Goal: Transaction & Acquisition: Subscribe to service/newsletter

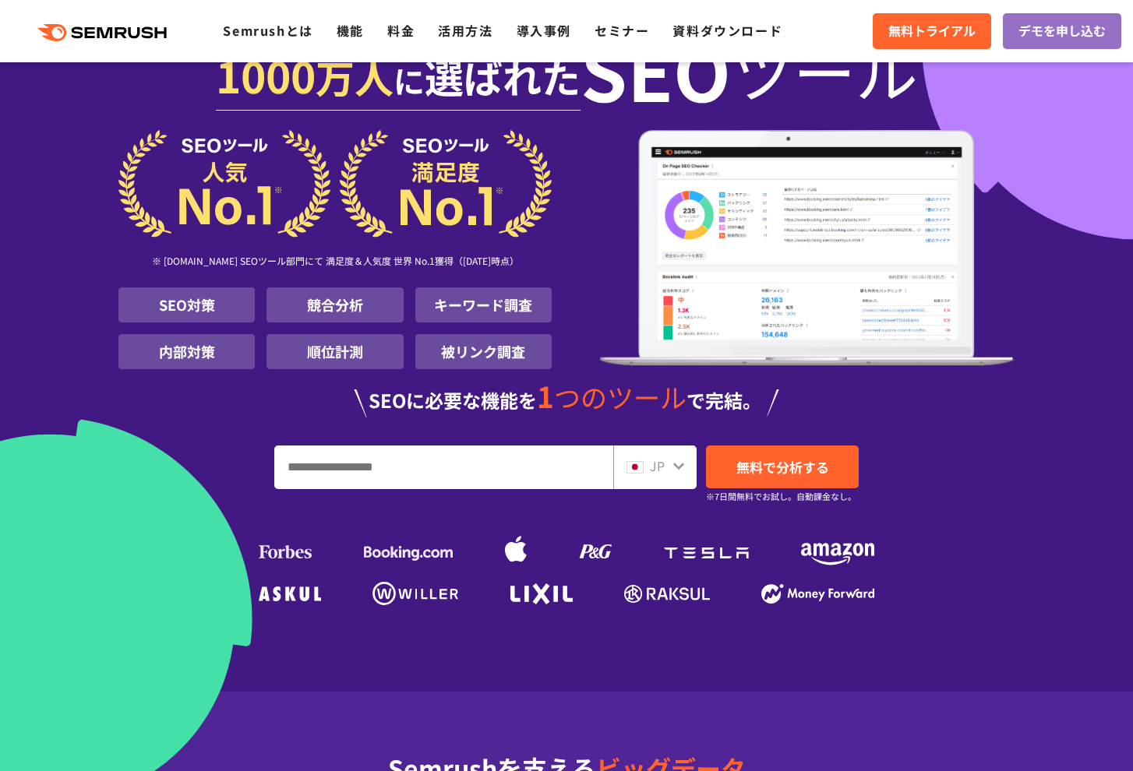
click at [462, 470] on input "URL、キーワードを入力してください" at bounding box center [443, 467] width 337 height 42
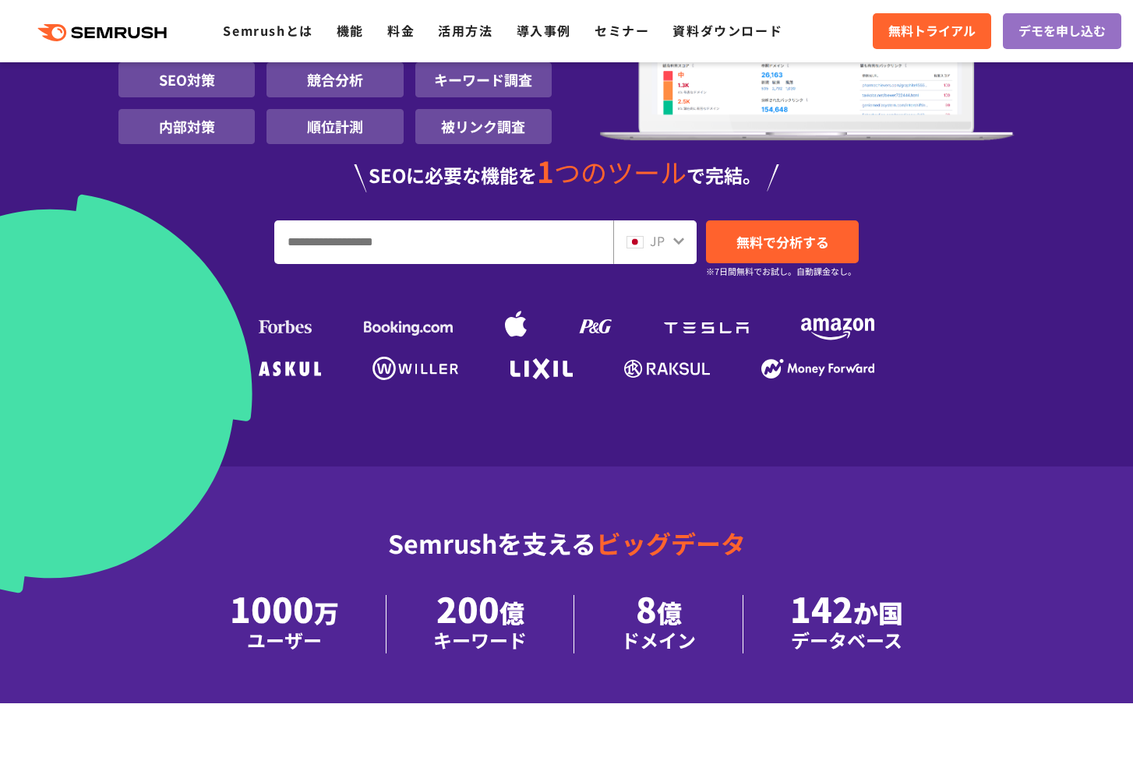
scroll to position [277, 0]
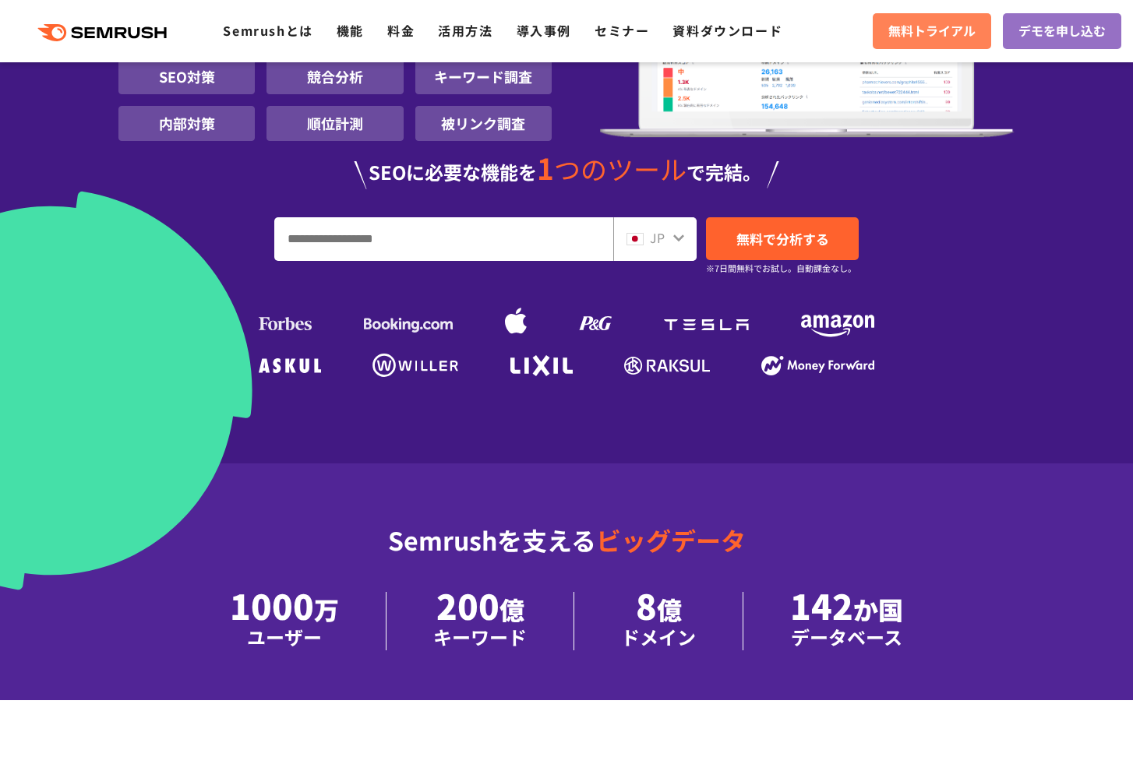
click at [963, 46] on link "無料トライアル" at bounding box center [931, 31] width 118 height 36
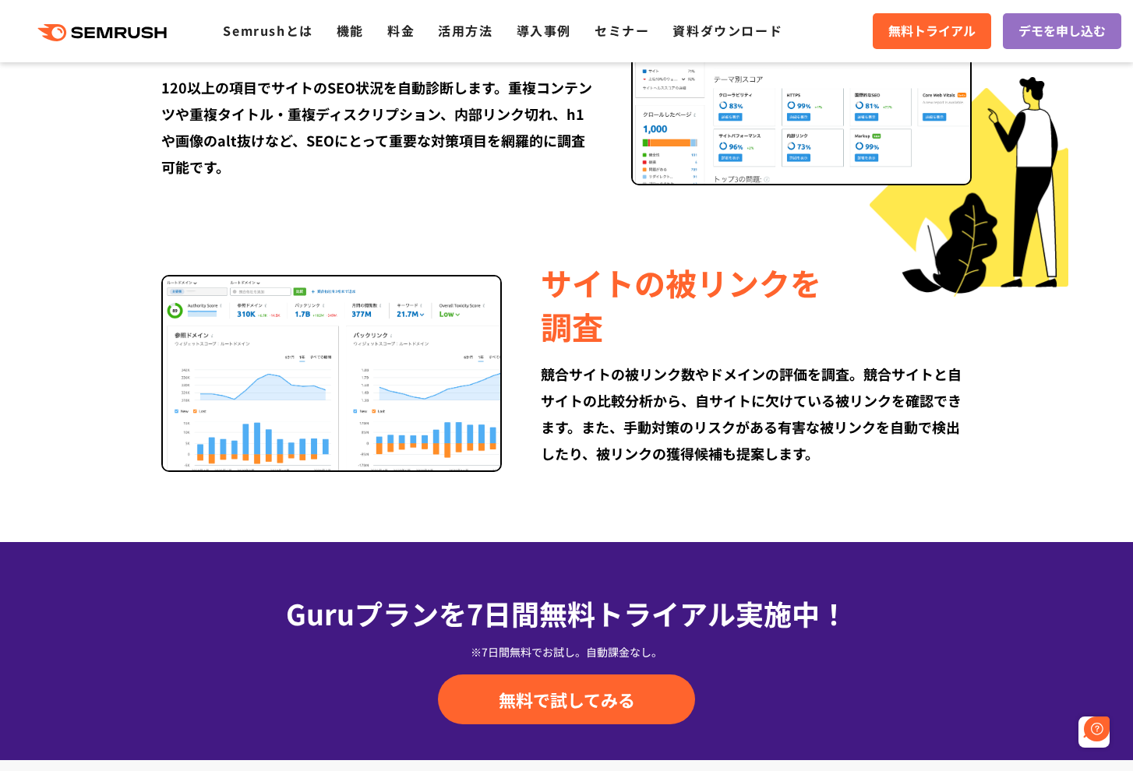
scroll to position [1940, 0]
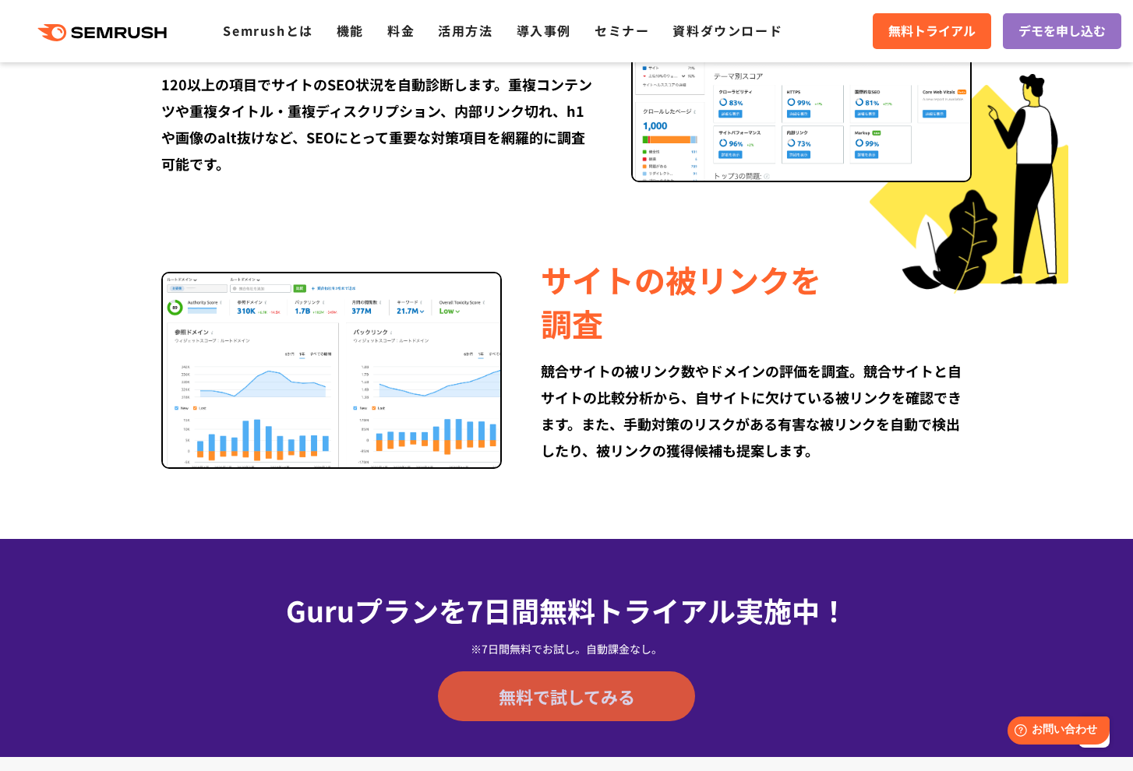
click at [645, 694] on link "無料で試してみる" at bounding box center [566, 696] width 257 height 50
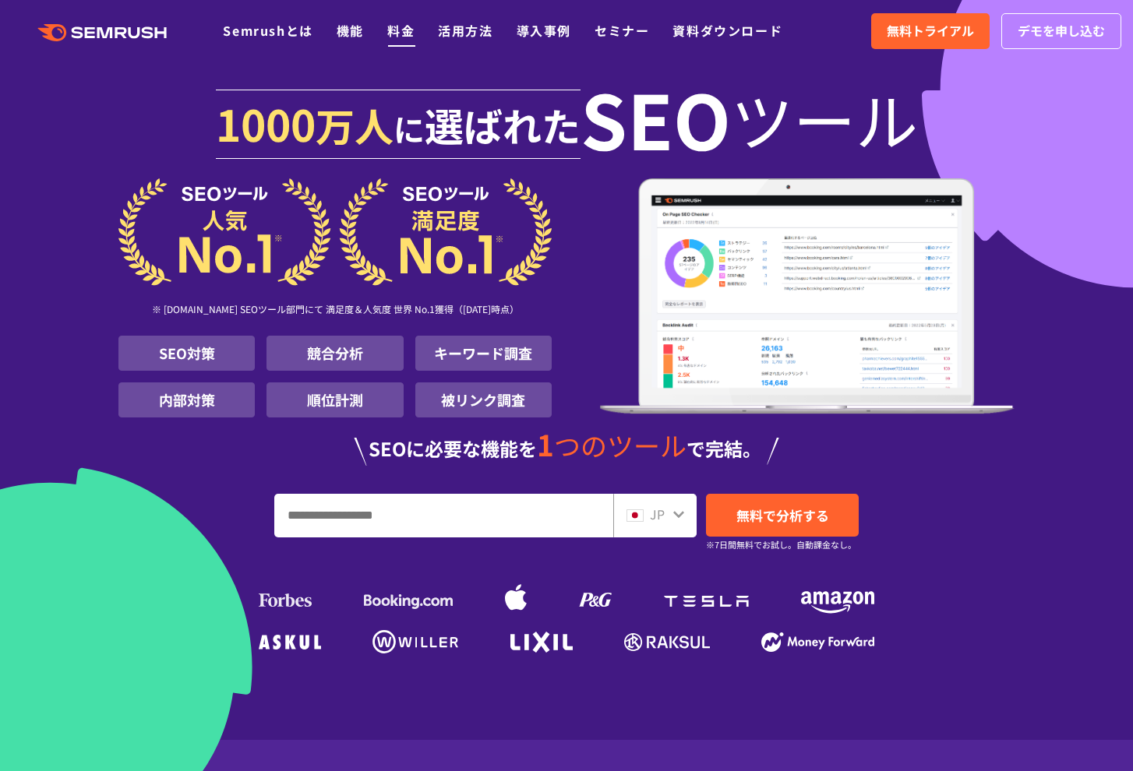
click at [400, 36] on link "料金" at bounding box center [400, 30] width 27 height 19
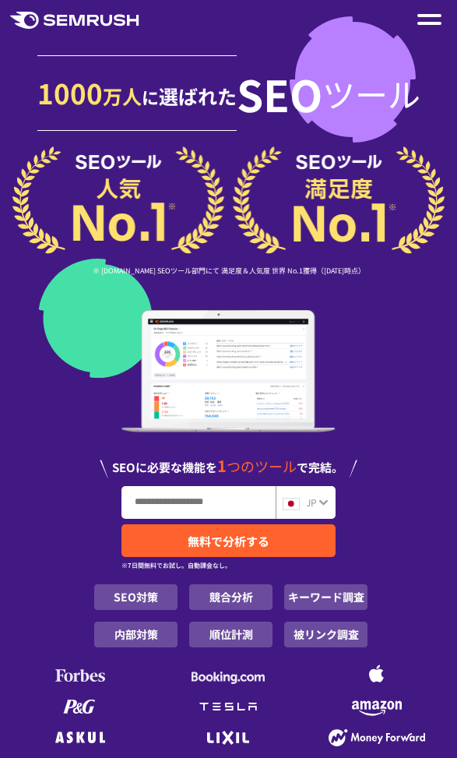
scroll to position [311, 0]
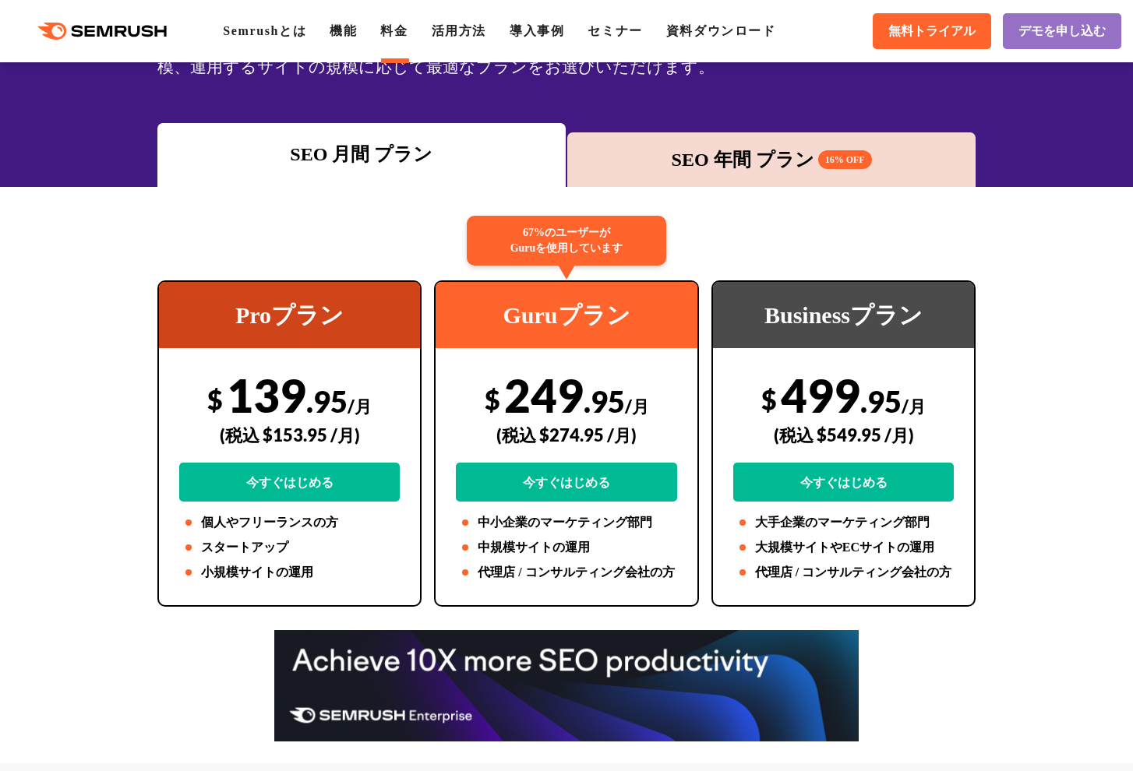
scroll to position [164, 0]
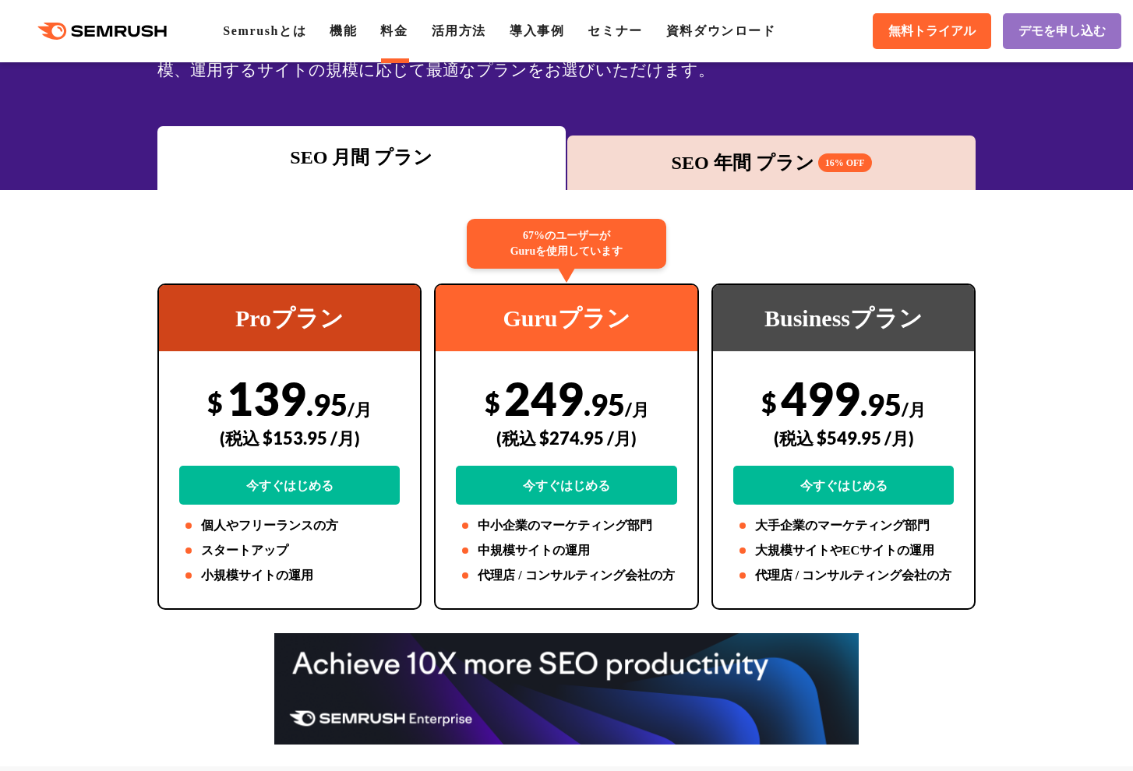
click at [691, 160] on div "SEO 年間 プラン 16% OFF" at bounding box center [771, 163] width 393 height 28
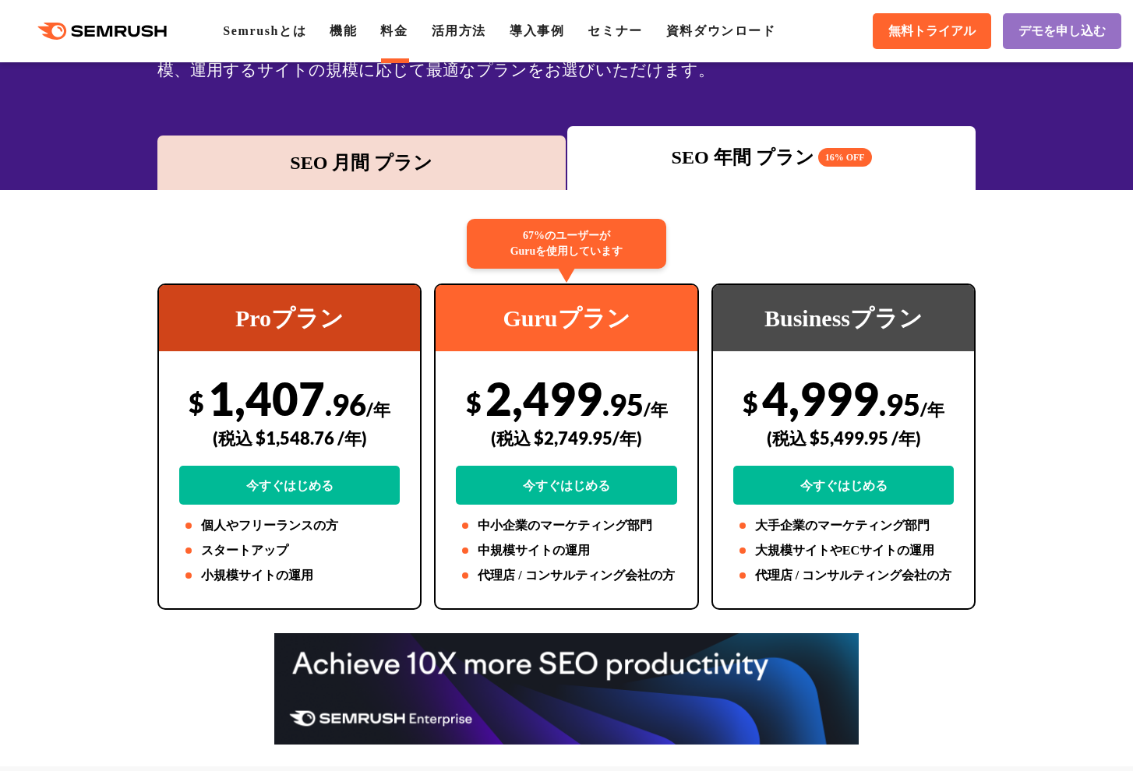
click at [416, 164] on div "SEO 月間 プラン" at bounding box center [361, 163] width 393 height 28
